Goal: Task Accomplishment & Management: Use online tool/utility

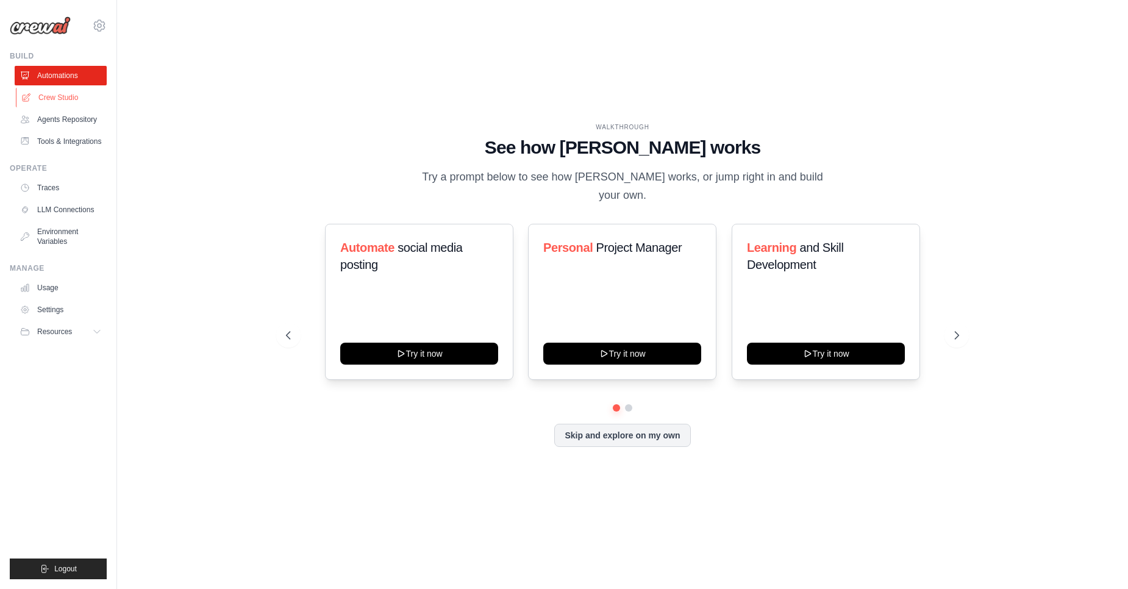
click at [76, 96] on link "Crew Studio" at bounding box center [62, 98] width 92 height 20
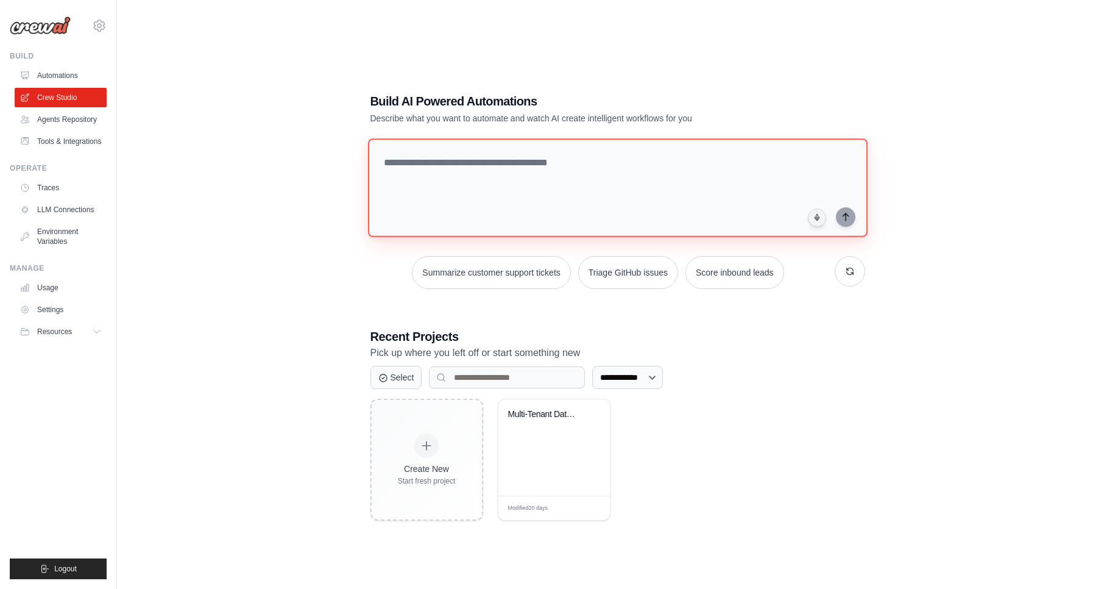
click at [502, 185] on textarea at bounding box center [618, 187] width 500 height 99
type textarea "*"
paste textarea "*******"
type textarea "**********"
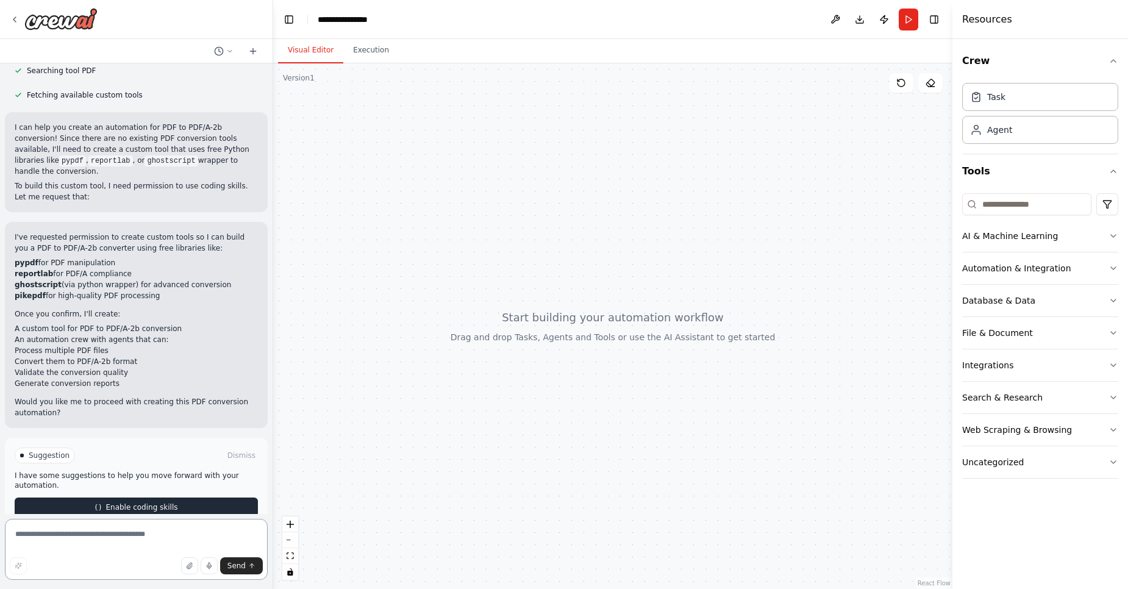
scroll to position [241, 0]
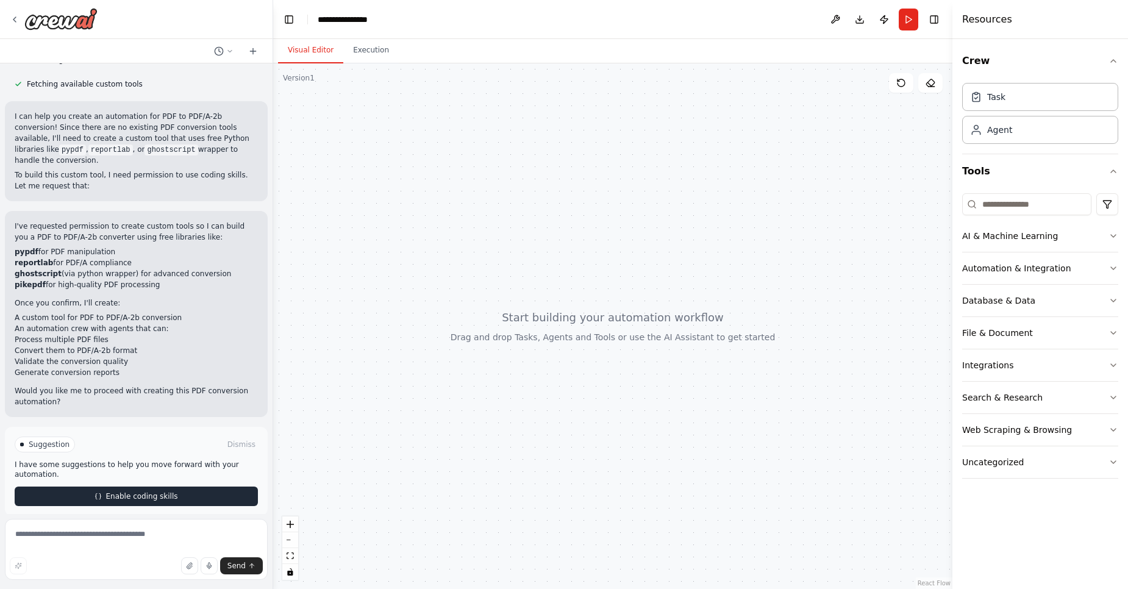
click at [154, 491] on span "Enable coding skills" at bounding box center [141, 496] width 72 height 10
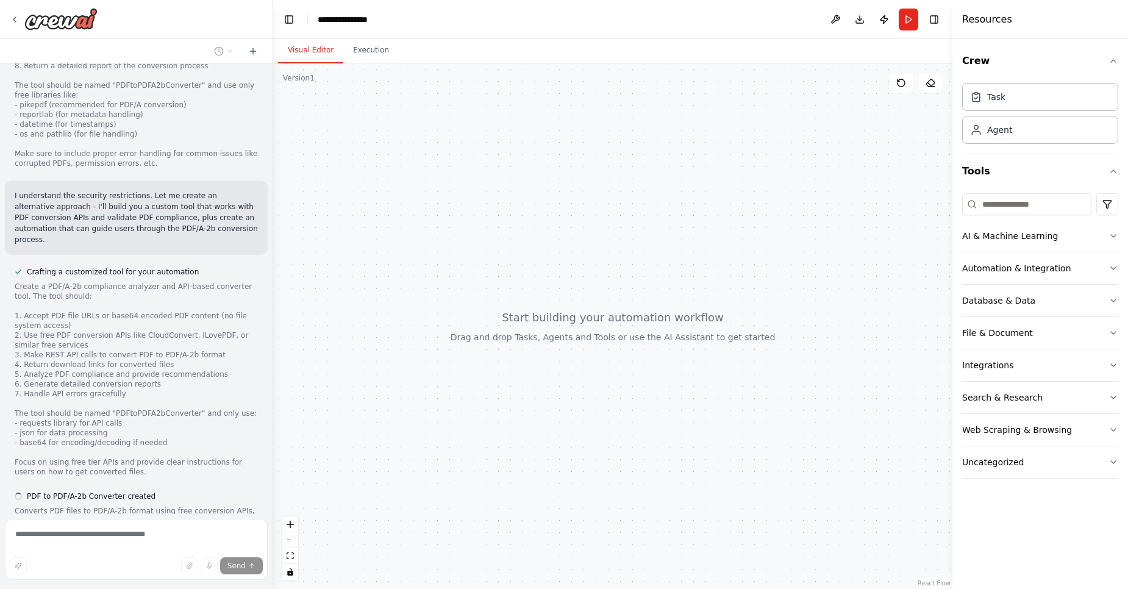
scroll to position [884, 0]
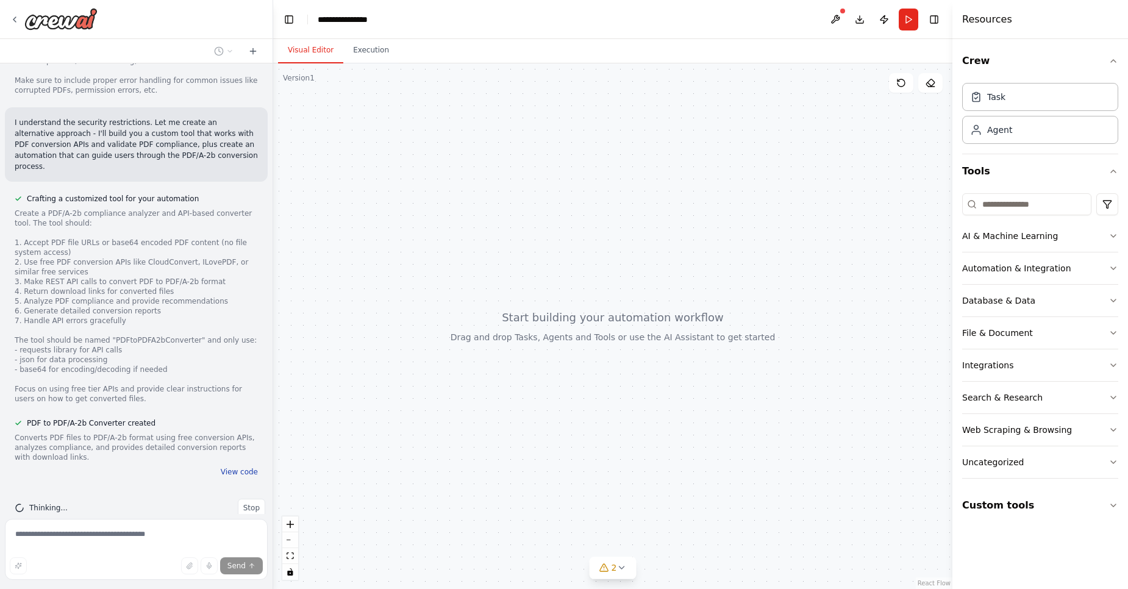
click at [244, 467] on button "View code" at bounding box center [239, 472] width 37 height 10
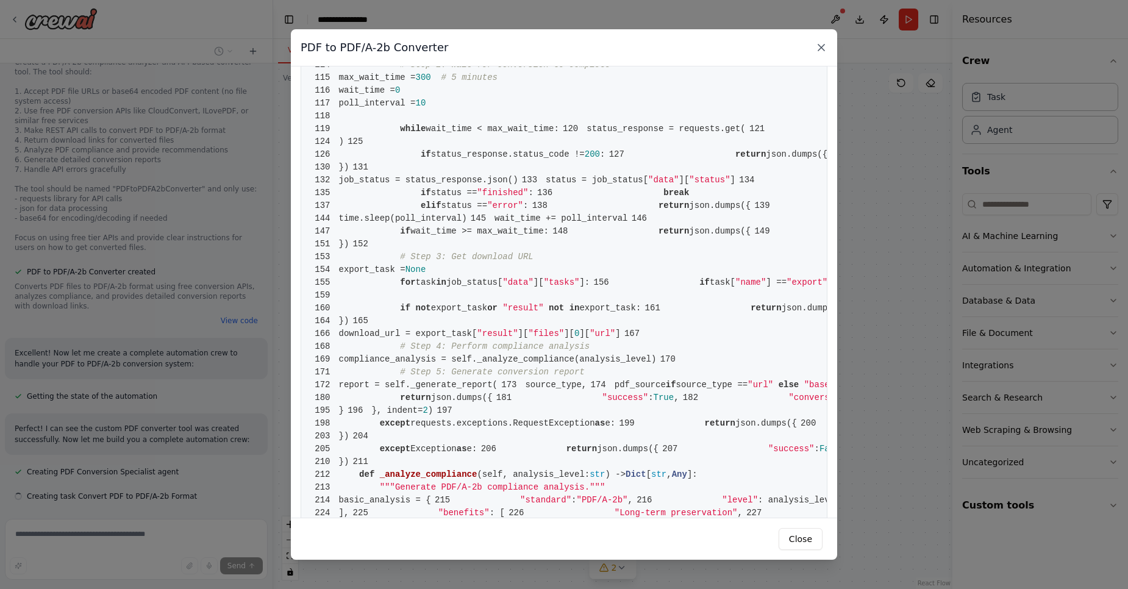
scroll to position [1059, 0]
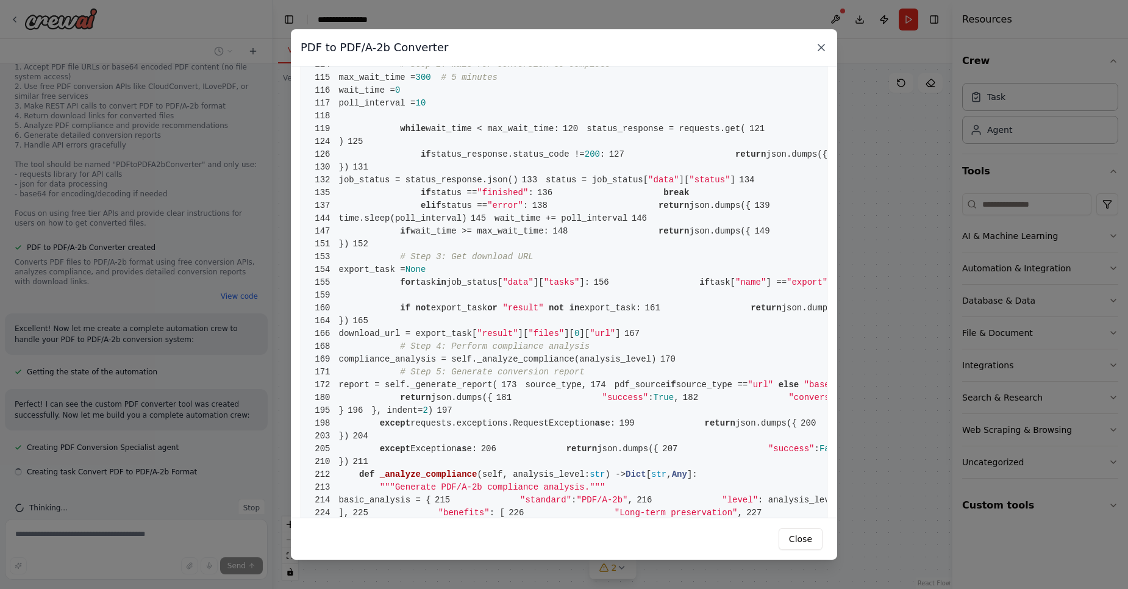
click at [816, 46] on icon at bounding box center [821, 47] width 12 height 12
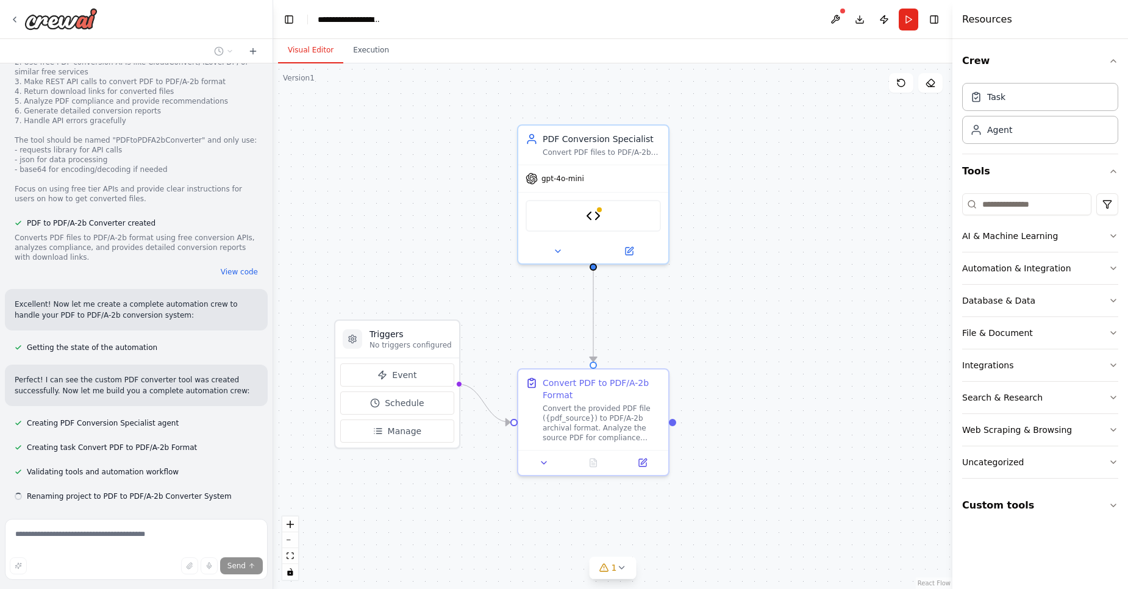
scroll to position [1108, 0]
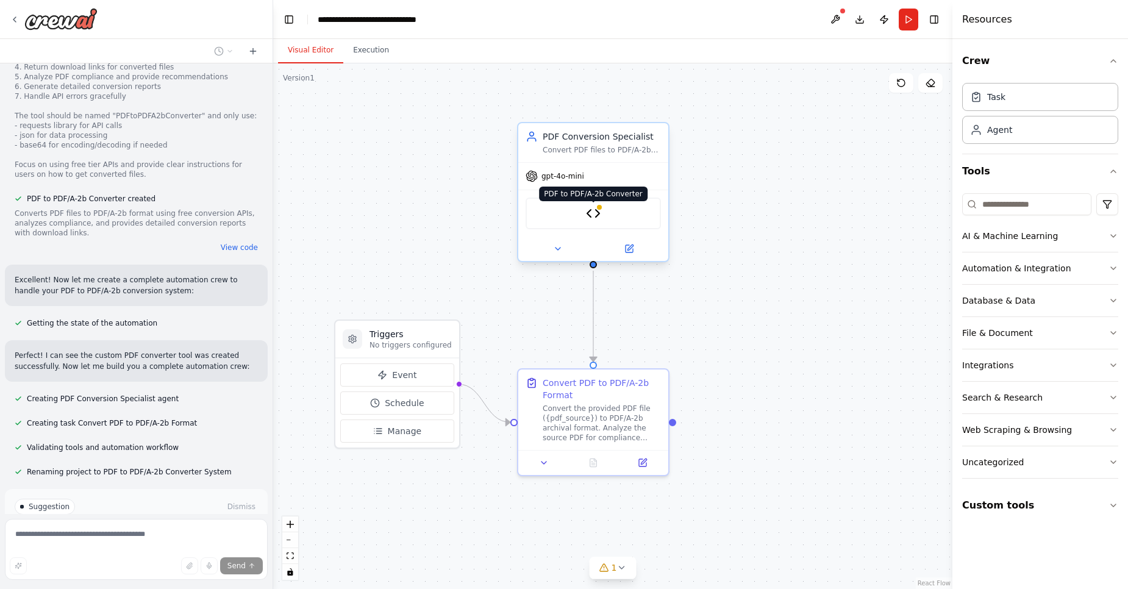
click at [597, 219] on img at bounding box center [593, 213] width 15 height 15
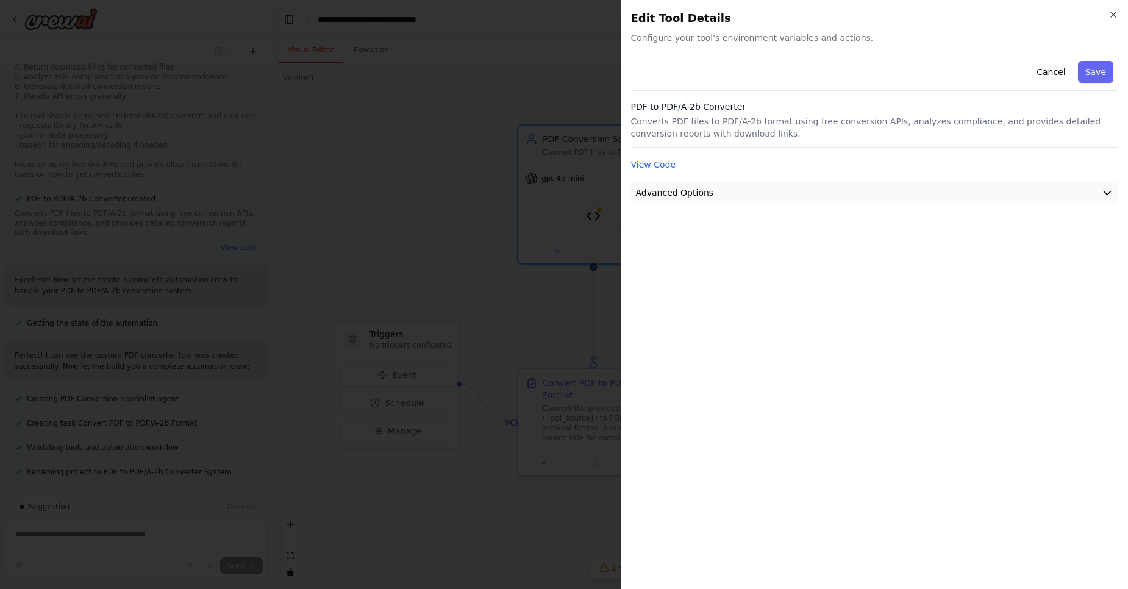
click at [716, 196] on button "Advanced Options" at bounding box center [875, 193] width 488 height 23
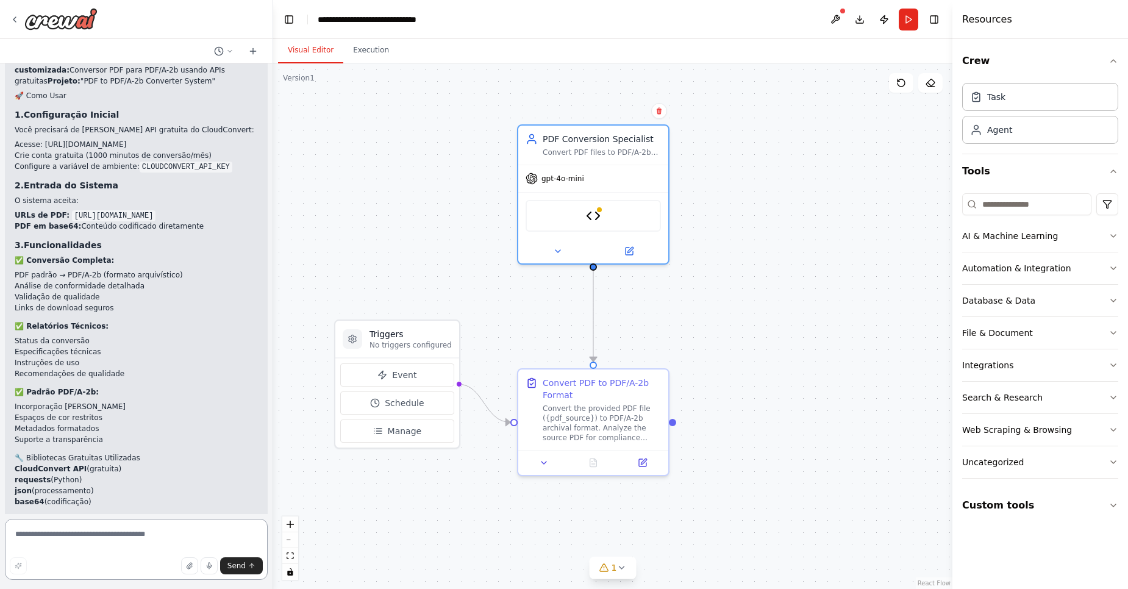
scroll to position [1594, 0]
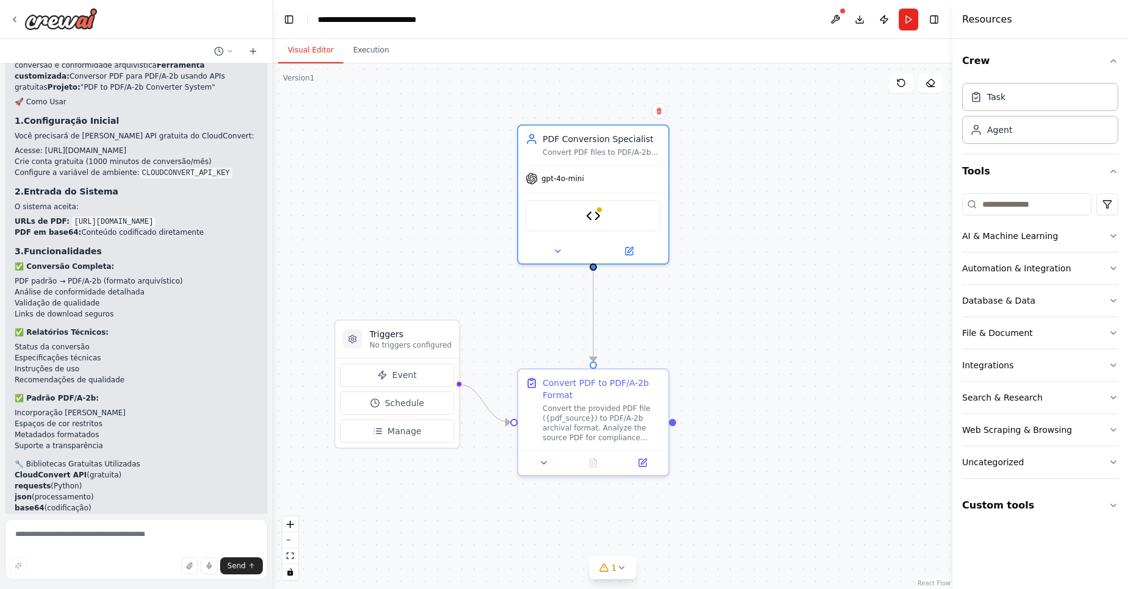
drag, startPoint x: 45, startPoint y: 128, endPoint x: 174, endPoint y: 126, distance: 128.6
click at [174, 145] on li "Acesse: [URL][DOMAIN_NAME]" at bounding box center [136, 150] width 243 height 11
copy li "ttps://[DOMAIN_NAME][URL]"
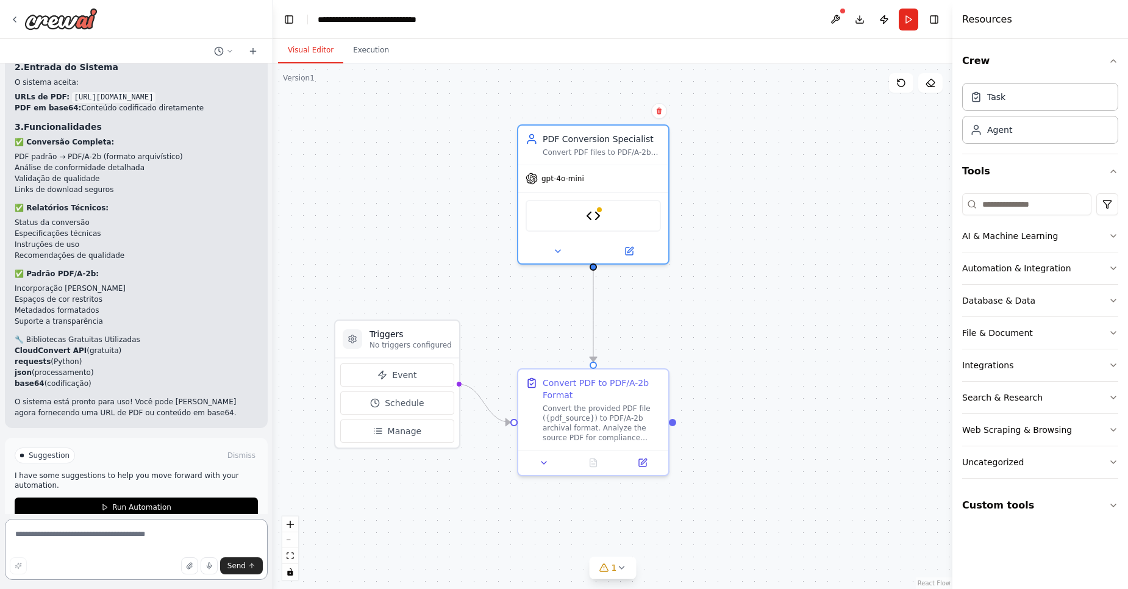
click at [85, 541] on textarea at bounding box center [136, 549] width 263 height 61
paste textarea "**********"
type textarea "**********"
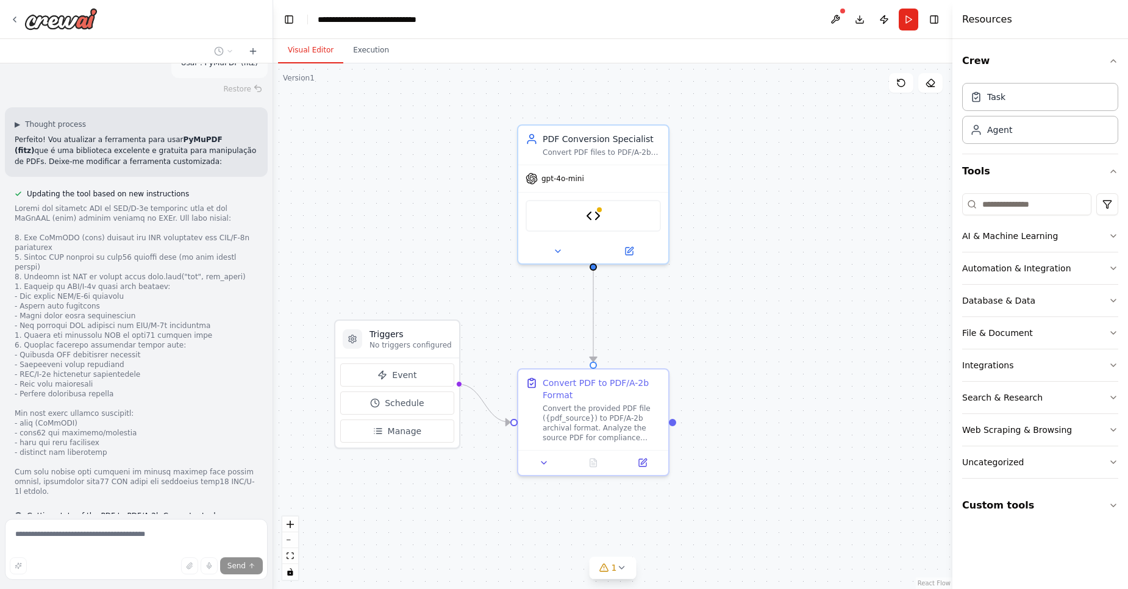
scroll to position [2133, 0]
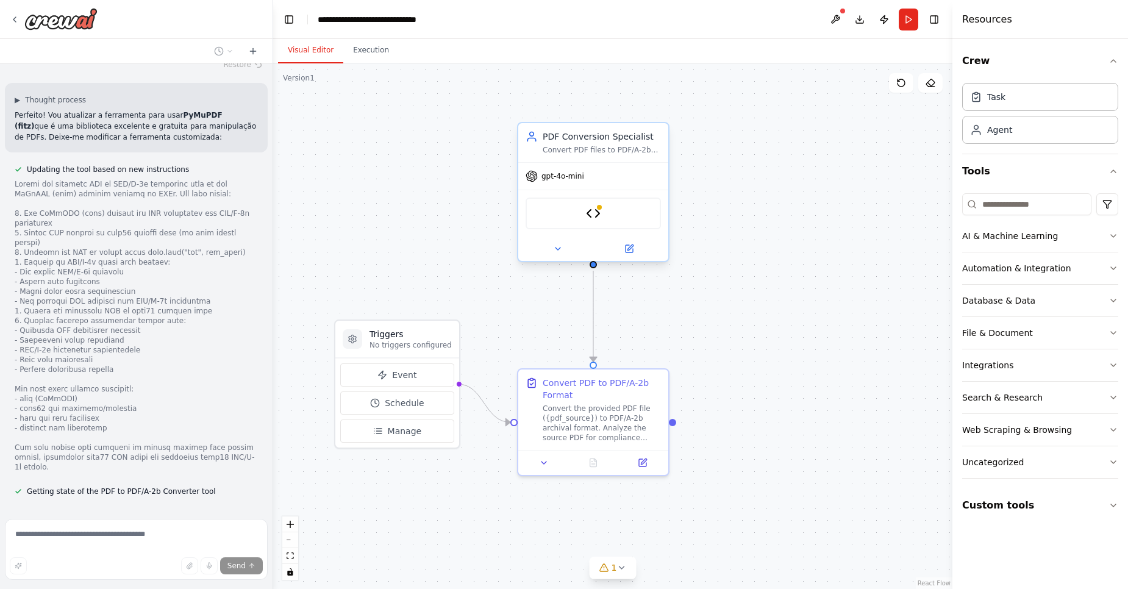
click at [560, 172] on span "gpt-4o-mini" at bounding box center [562, 176] width 43 height 10
click at [595, 212] on img at bounding box center [593, 213] width 15 height 15
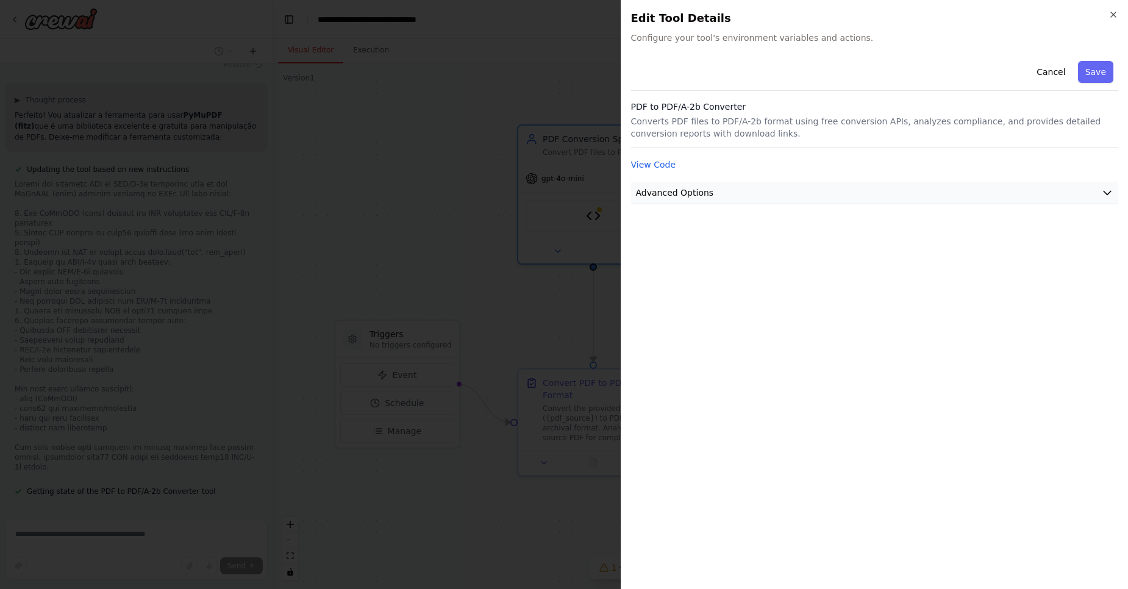
click at [705, 193] on span "Advanced Options" at bounding box center [675, 193] width 78 height 12
click at [1110, 15] on icon "button" at bounding box center [1113, 15] width 10 height 10
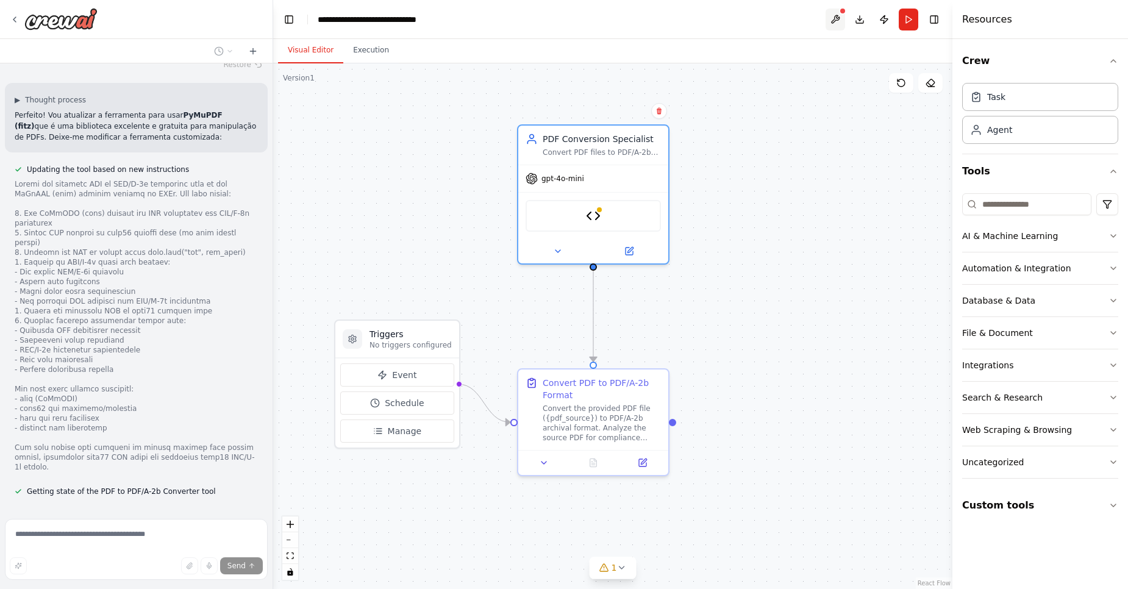
click at [832, 26] on button at bounding box center [835, 20] width 20 height 22
click at [352, 52] on button "Execution" at bounding box center [370, 51] width 55 height 26
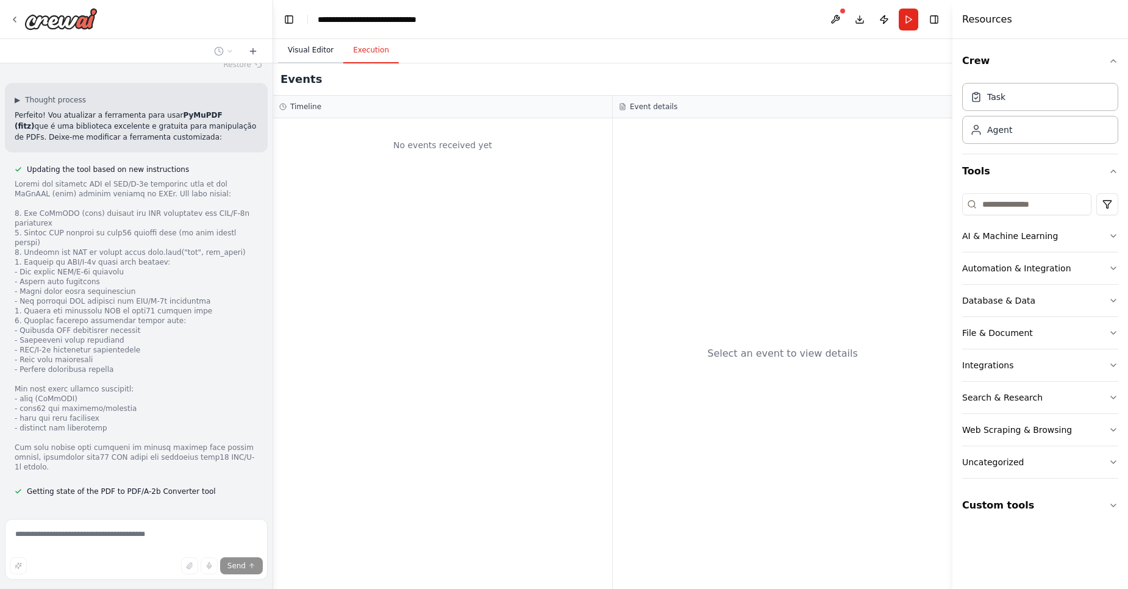
click at [299, 58] on button "Visual Editor" at bounding box center [310, 51] width 65 height 26
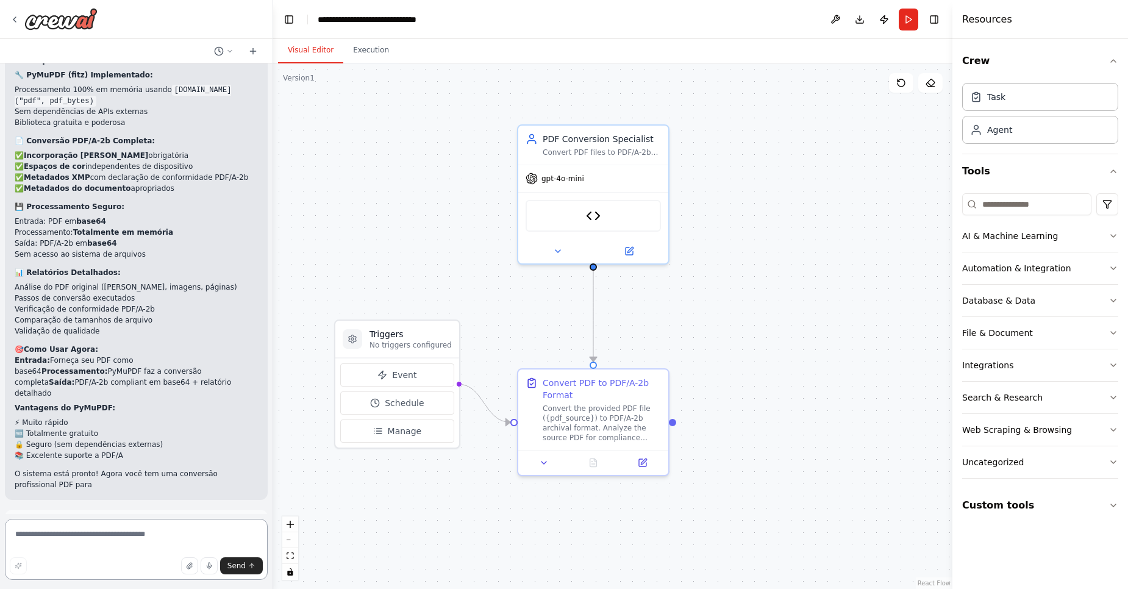
scroll to position [2735, 0]
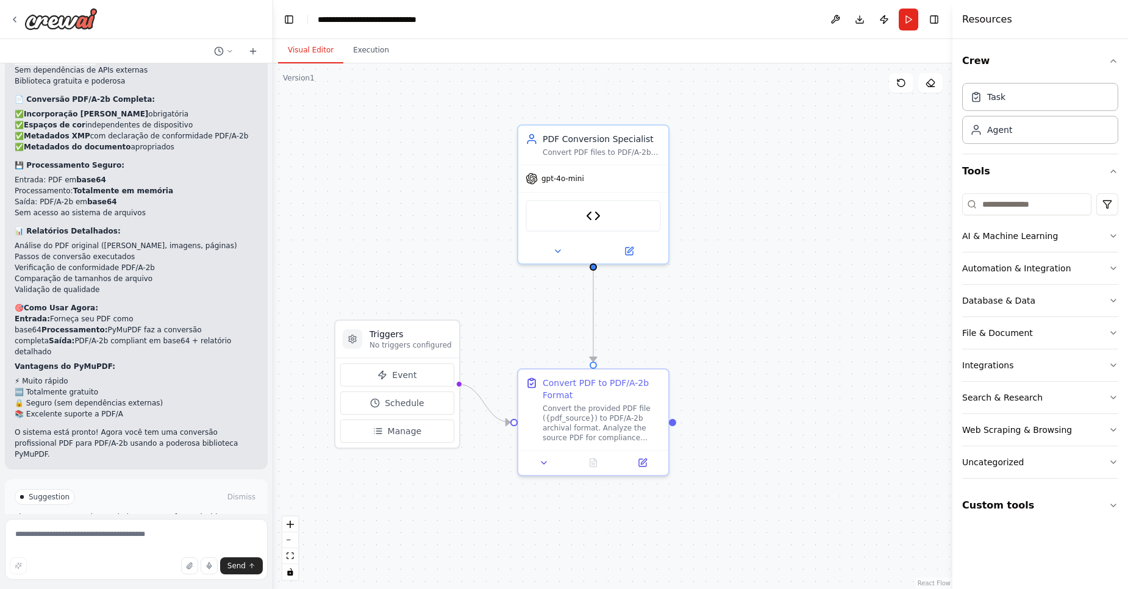
click at [144, 539] on button "Run Automation" at bounding box center [136, 549] width 243 height 20
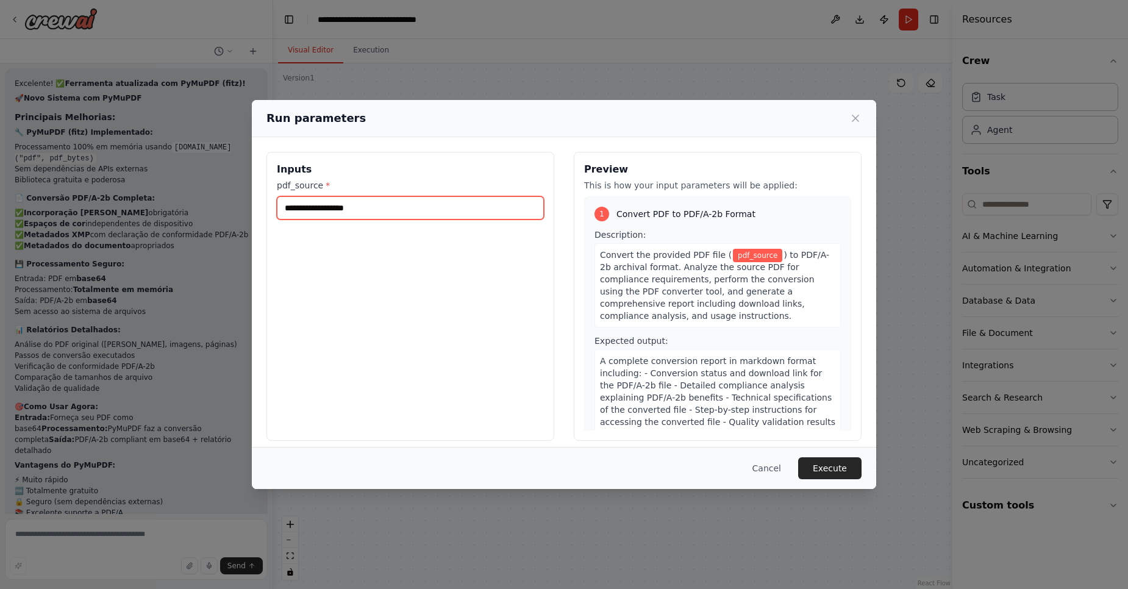
click at [428, 216] on input "pdf_source *" at bounding box center [410, 207] width 267 height 23
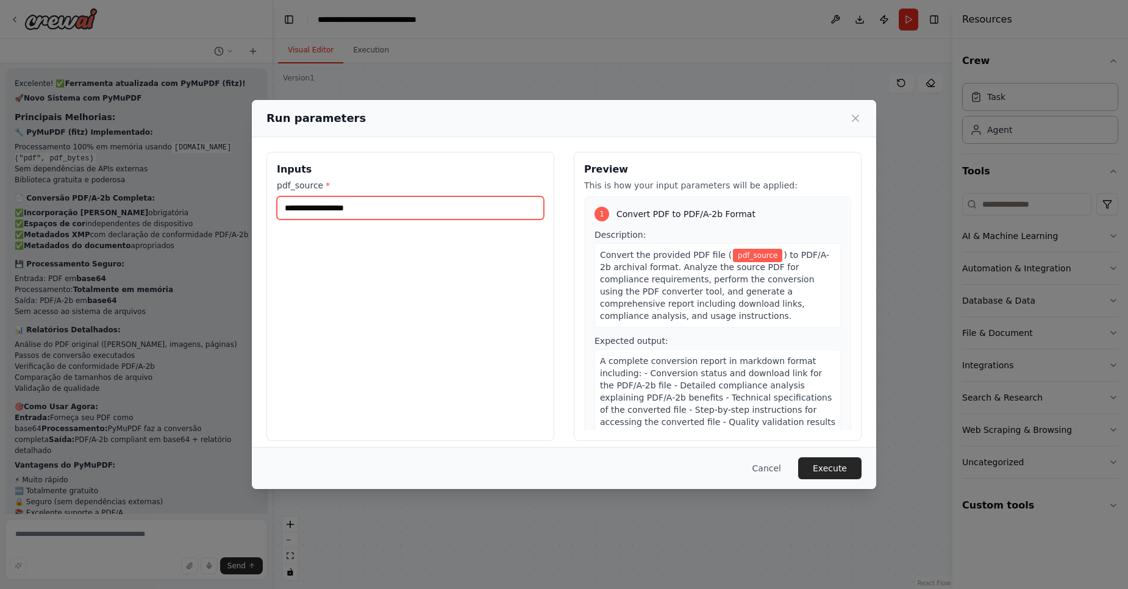
paste input "**********"
type input "**********"
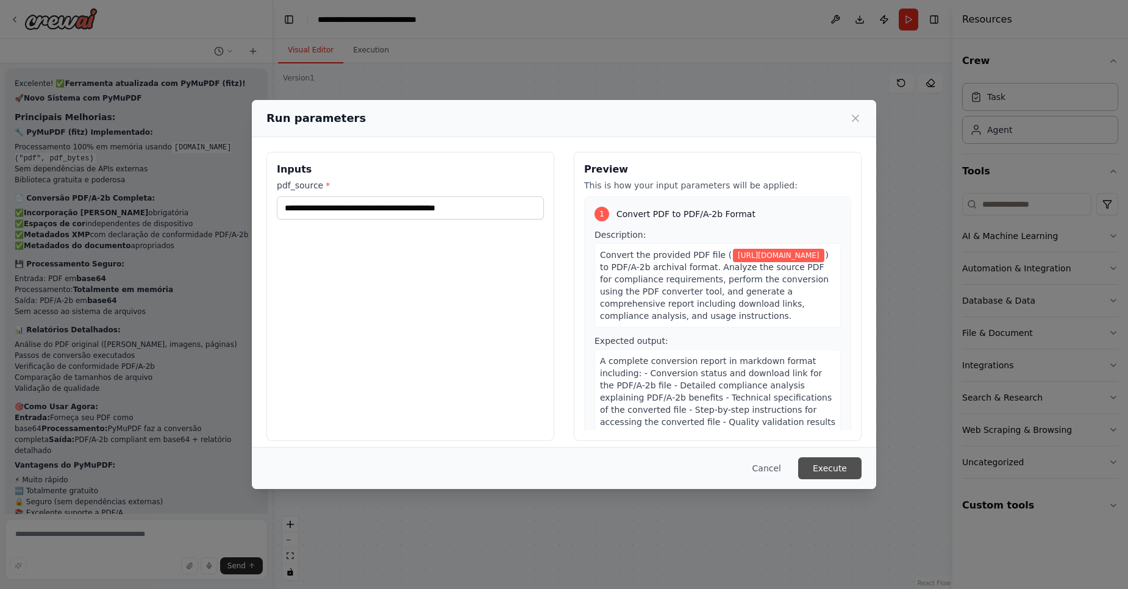
click at [852, 467] on button "Execute" at bounding box center [829, 468] width 63 height 22
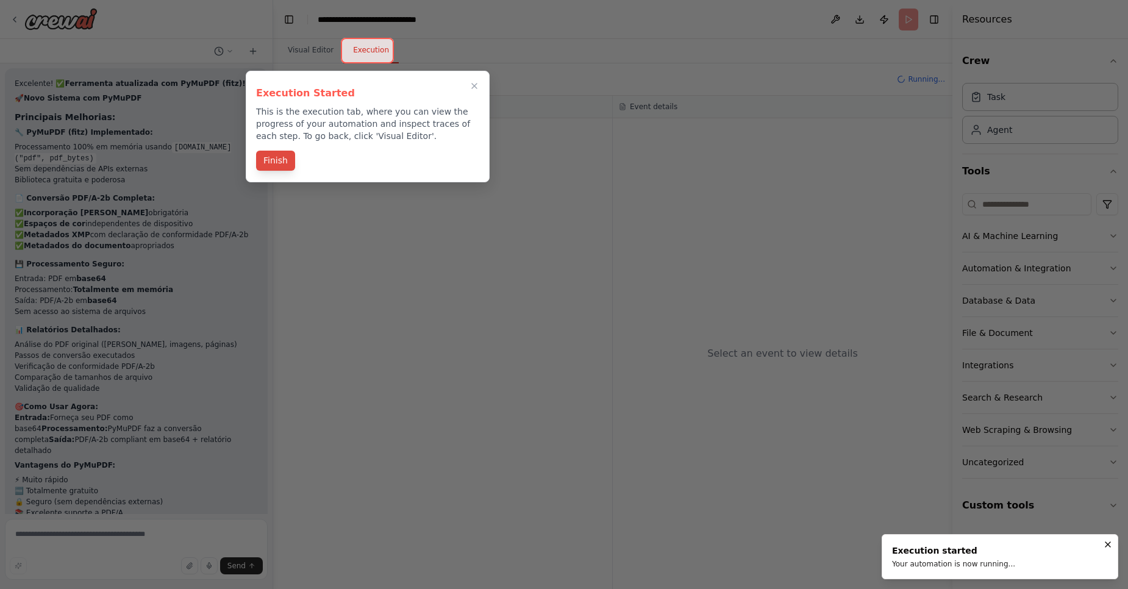
click at [280, 168] on button "Finish" at bounding box center [275, 161] width 39 height 20
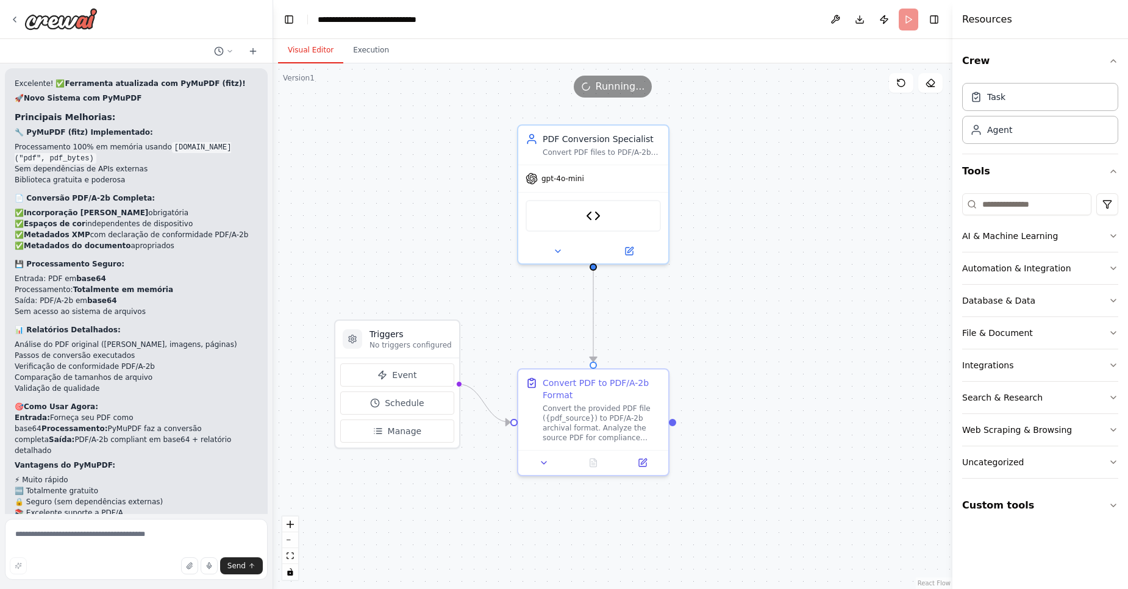
click at [303, 46] on button "Visual Editor" at bounding box center [310, 51] width 65 height 26
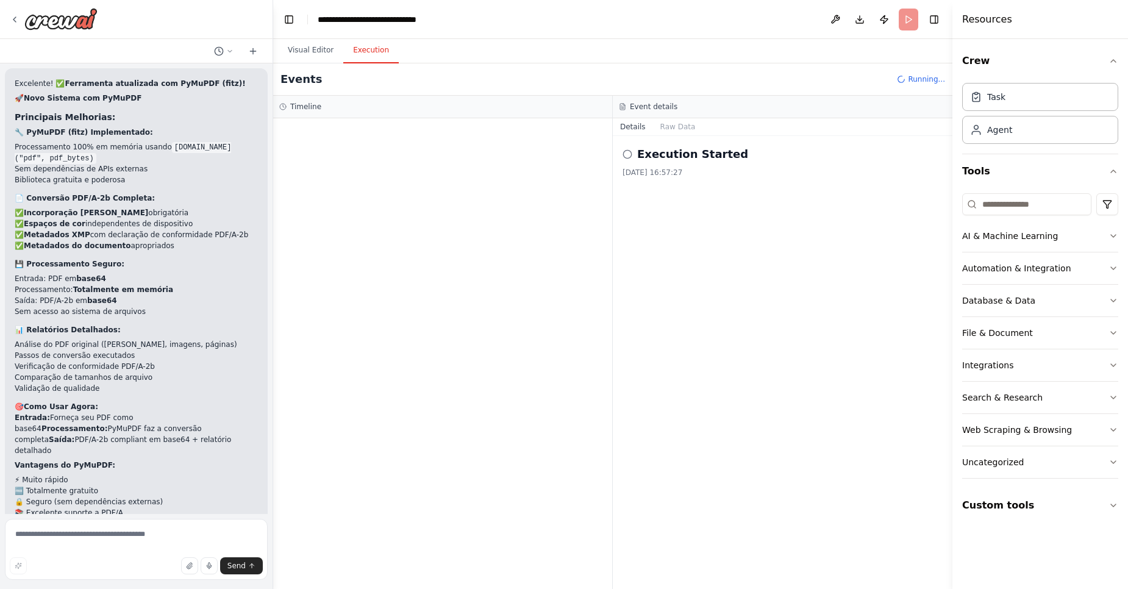
click at [361, 54] on button "Execution" at bounding box center [370, 51] width 55 height 26
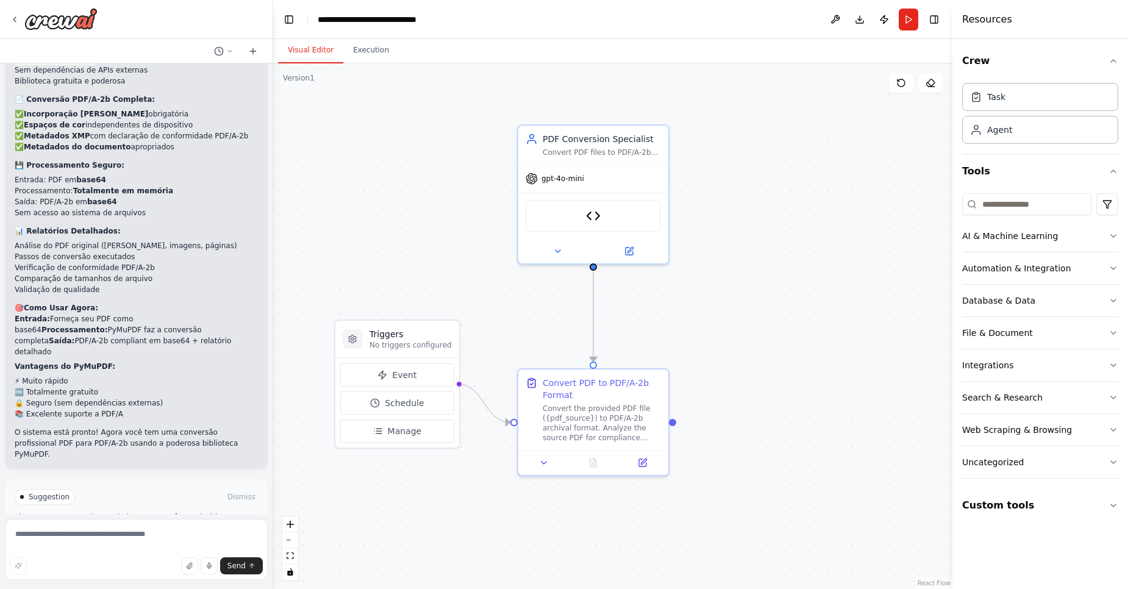
click at [306, 53] on button "Visual Editor" at bounding box center [310, 51] width 65 height 26
